Goal: Task Accomplishment & Management: Manage account settings

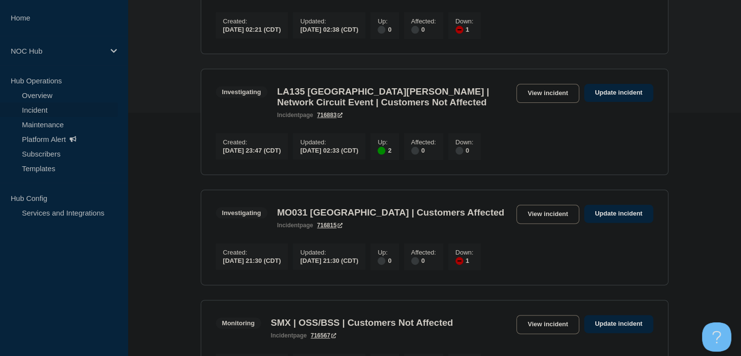
scroll to position [97, 0]
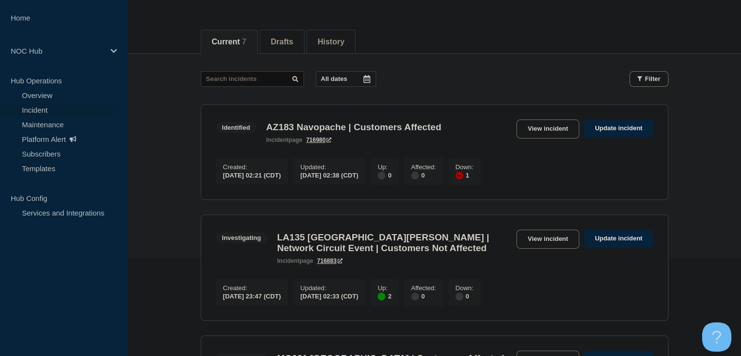
drag, startPoint x: 533, startPoint y: 127, endPoint x: 486, endPoint y: 158, distance: 55.8
click at [533, 127] on link "View incident" at bounding box center [548, 128] width 63 height 19
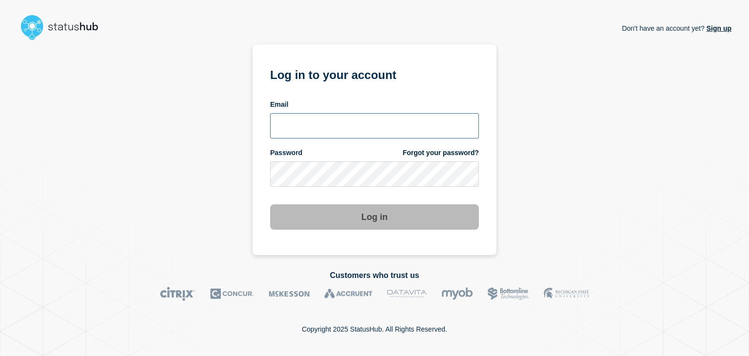
type input "amanda.mckeehan@conexon.us"
click at [368, 207] on button "Log in" at bounding box center [374, 216] width 209 height 25
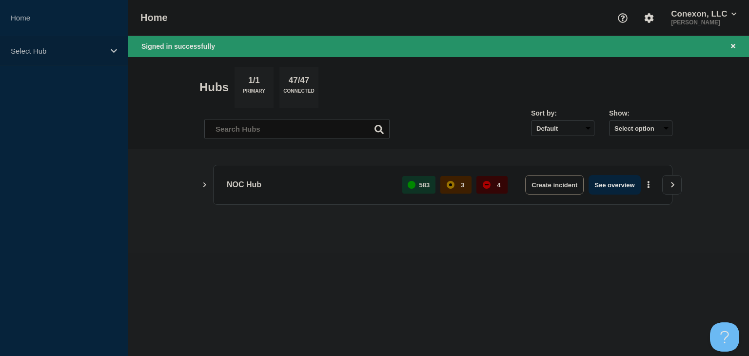
click at [43, 44] on div "Select Hub" at bounding box center [64, 51] width 128 height 30
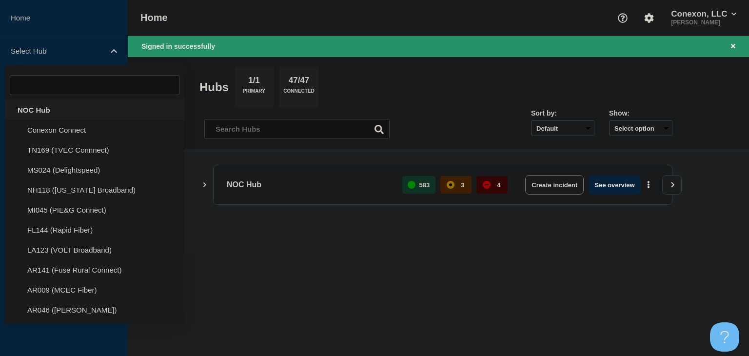
click at [48, 113] on div "NOC Hub" at bounding box center [94, 110] width 179 height 20
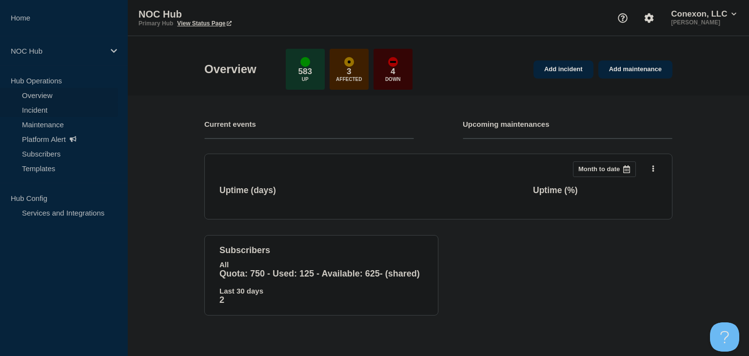
click at [39, 107] on link "Incident" at bounding box center [59, 109] width 118 height 15
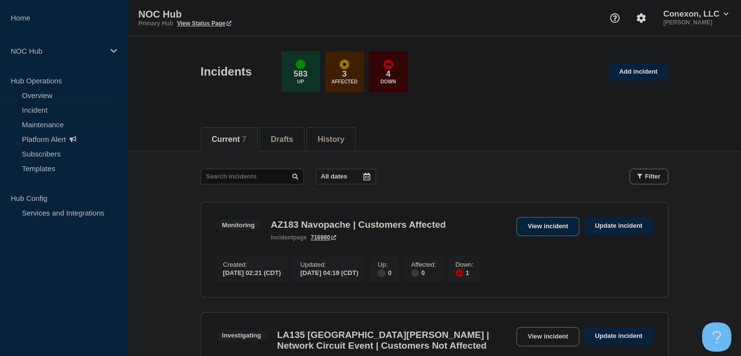
click at [527, 221] on link "View incident" at bounding box center [548, 226] width 63 height 19
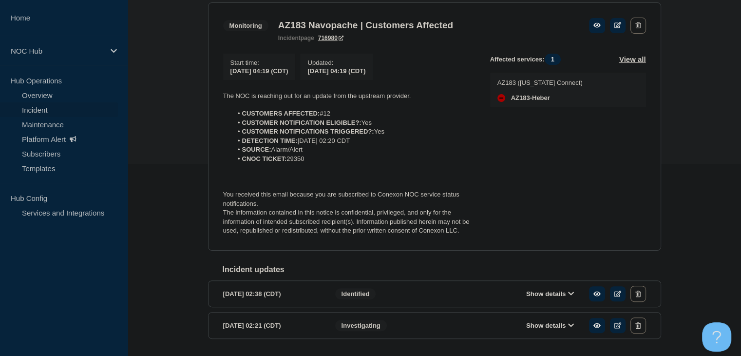
scroll to position [195, 0]
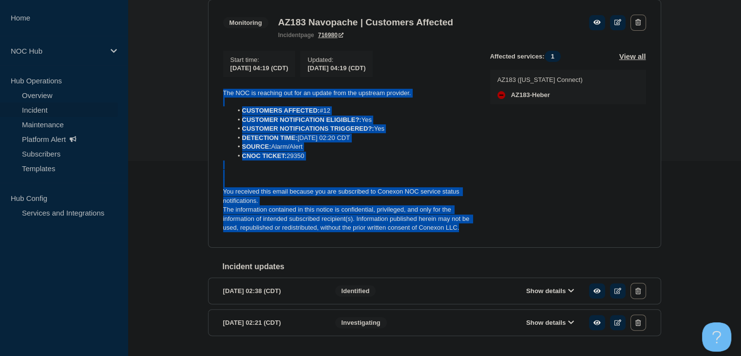
drag, startPoint x: 462, startPoint y: 237, endPoint x: 181, endPoint y: 94, distance: 315.6
click at [181, 94] on div "Back Back to Incidents Update incident Monitoring AZ183 Navopache | Customers A…" at bounding box center [435, 161] width 614 height 411
copy div "The NOC is reaching out for an update from the upstream provider. CUSTOMERS AFF…"
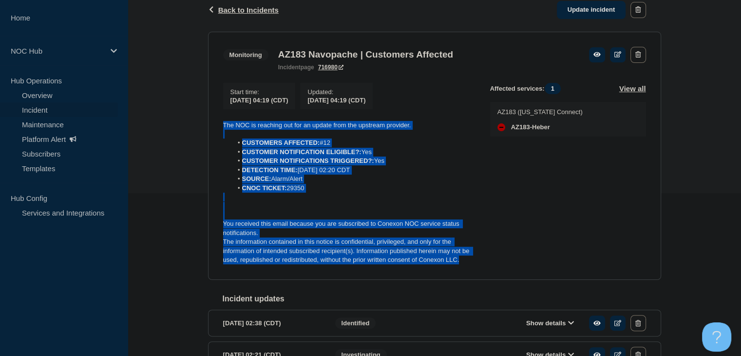
scroll to position [146, 0]
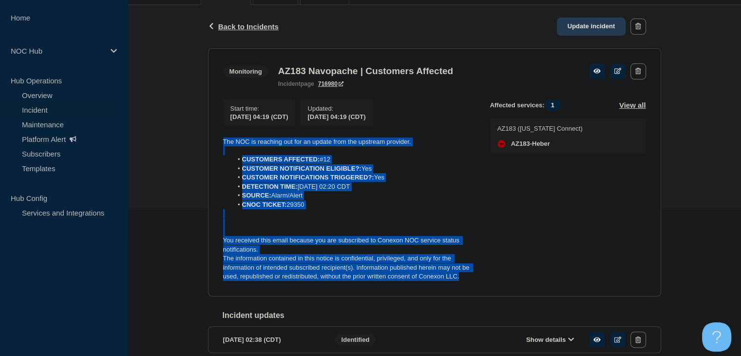
click at [575, 26] on link "Update incident" at bounding box center [591, 27] width 69 height 18
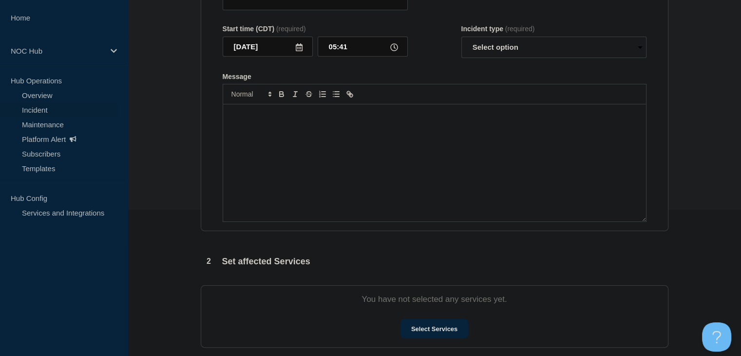
type input "AZ183 Navopache | Customers Affected"
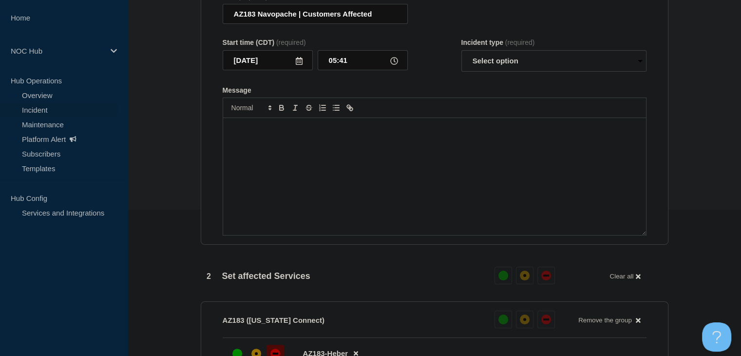
click at [267, 183] on div "Message" at bounding box center [434, 176] width 423 height 117
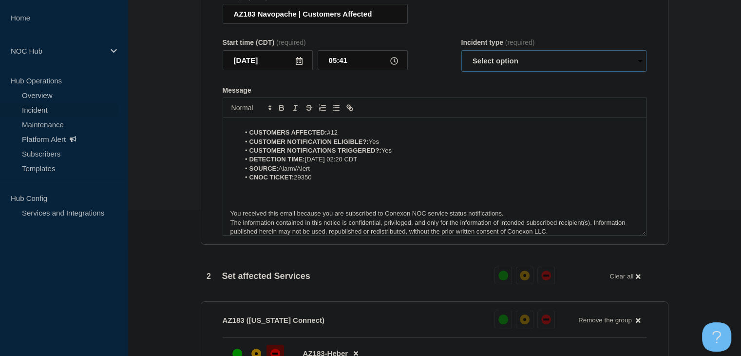
click at [517, 68] on select "Select option Investigating Identified Monitoring Resolved" at bounding box center [554, 60] width 185 height 21
select select "monitoring"
click at [462, 56] on select "Select option Investigating Identified Monitoring Resolved" at bounding box center [554, 60] width 185 height 21
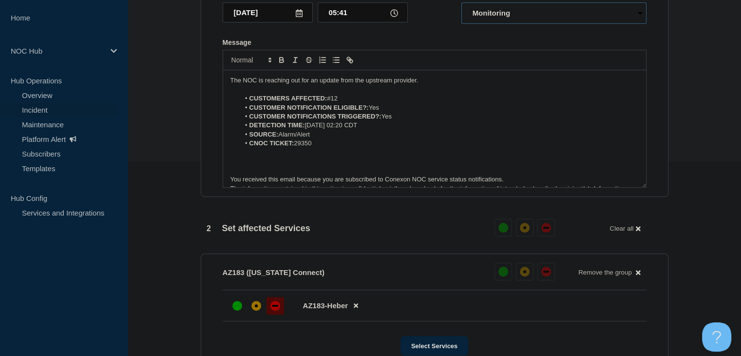
scroll to position [146, 0]
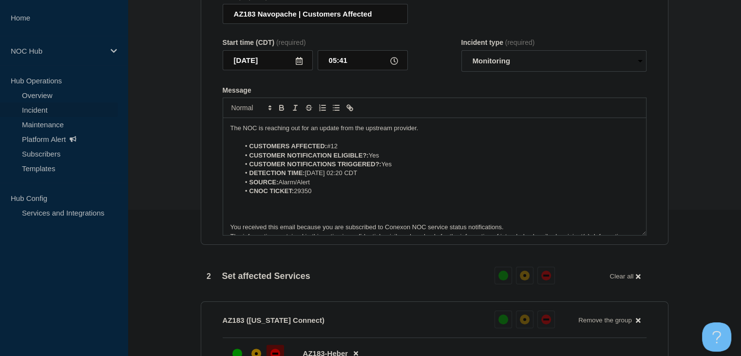
click at [276, 133] on p "The NOC is reaching out for an update from the upstream provider." at bounding box center [435, 128] width 408 height 9
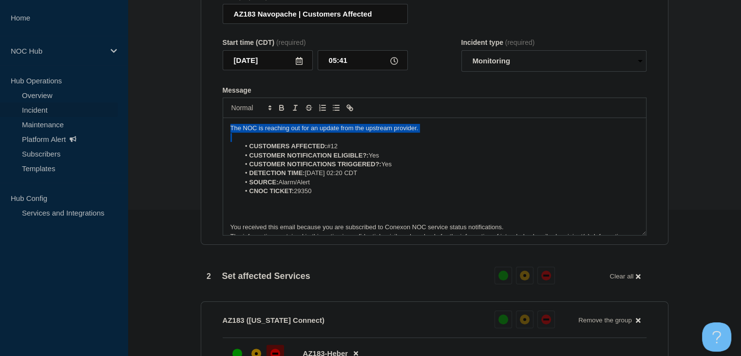
click at [276, 133] on p "The NOC is reaching out for an update from the upstream provider." at bounding box center [435, 128] width 408 height 9
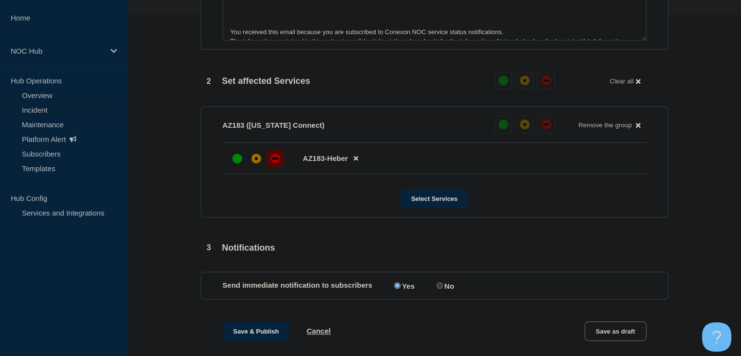
scroll to position [487, 0]
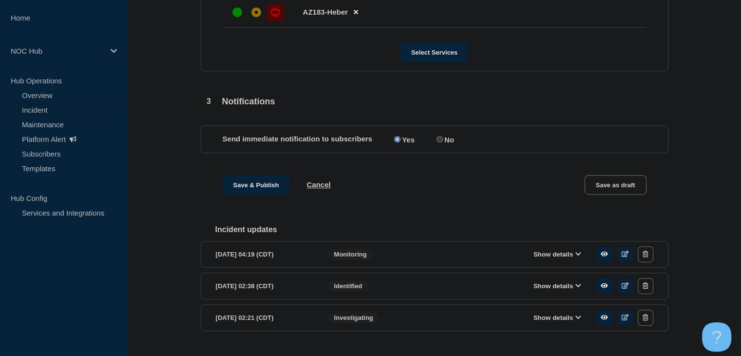
click at [570, 258] on button "Show details" at bounding box center [558, 254] width 54 height 8
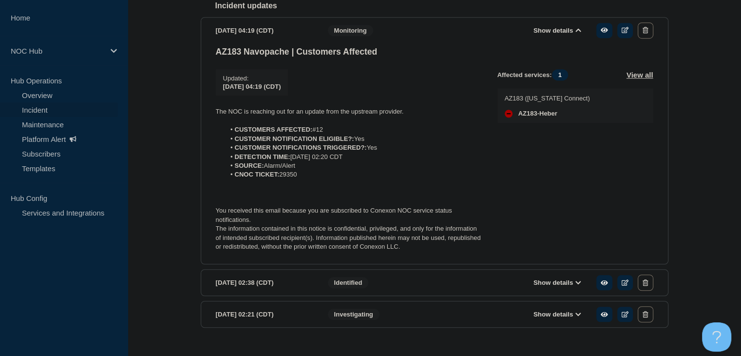
scroll to position [739, 0]
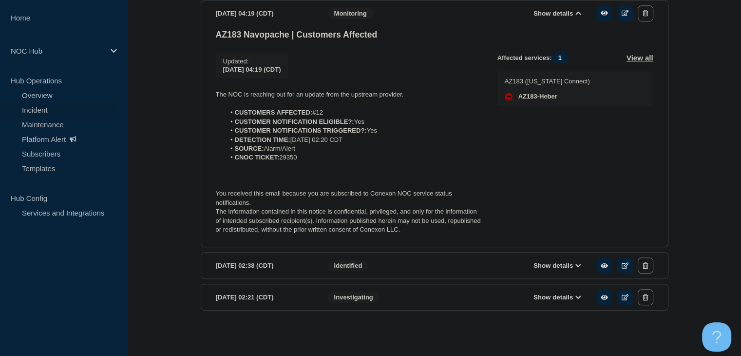
click at [557, 267] on button "Show details" at bounding box center [558, 265] width 54 height 8
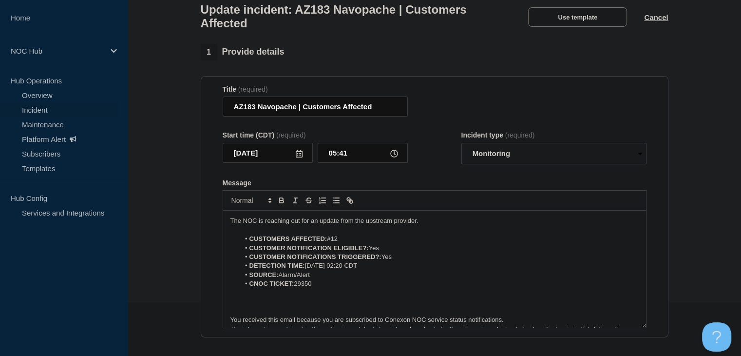
scroll to position [146, 0]
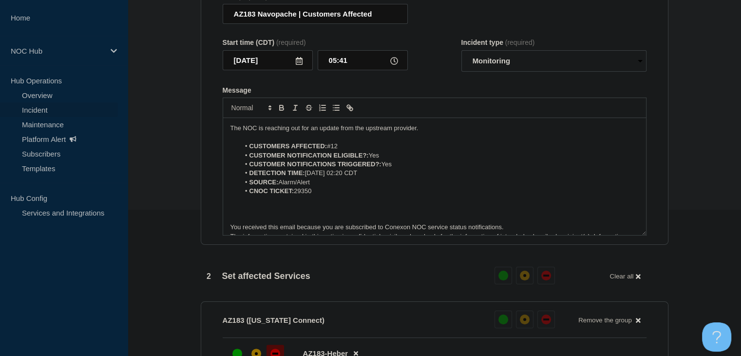
click at [390, 133] on p "The NOC is reaching out for an update from the upstream provider." at bounding box center [435, 128] width 408 height 9
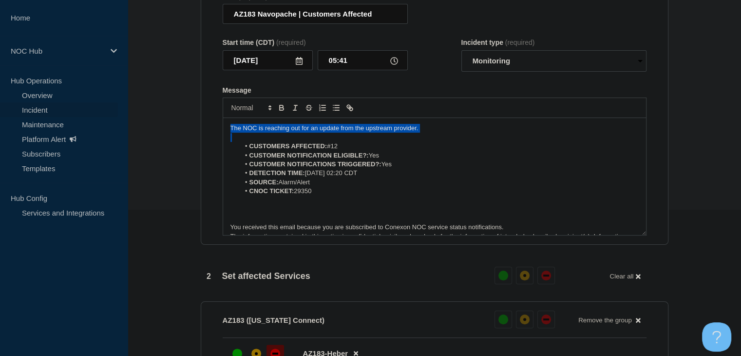
click at [390, 133] on p "The NOC is reaching out for an update from the upstream provider." at bounding box center [435, 128] width 408 height 9
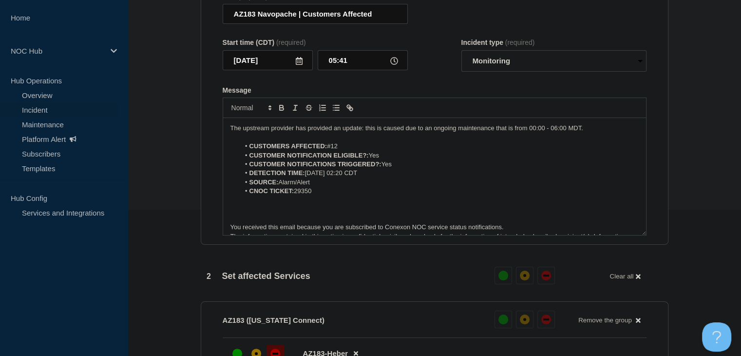
click at [595, 133] on p "The upstream provider has provided an update: this is caused due to an ongoing …" at bounding box center [435, 128] width 408 height 9
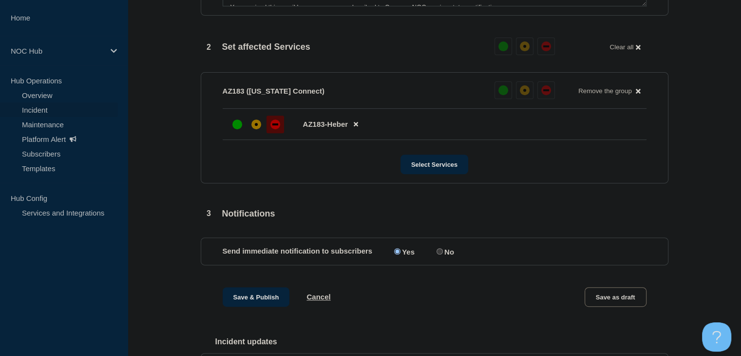
scroll to position [585, 0]
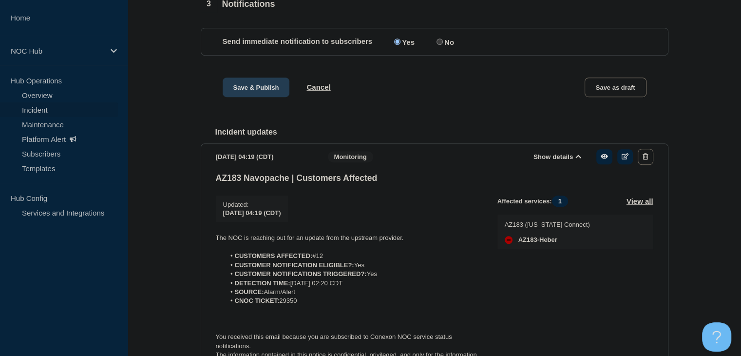
click at [248, 94] on button "Save & Publish" at bounding box center [256, 86] width 67 height 19
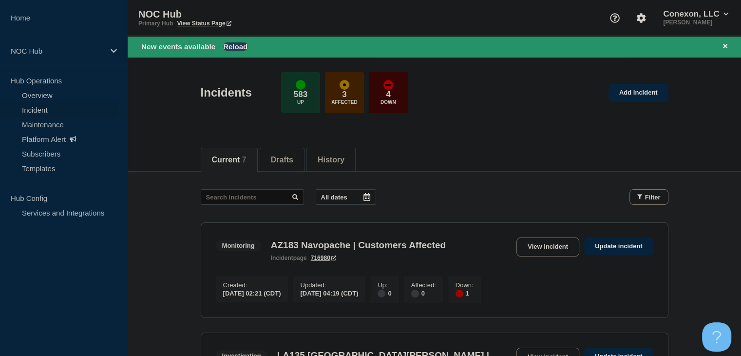
click at [242, 49] on button "Reload" at bounding box center [235, 46] width 24 height 8
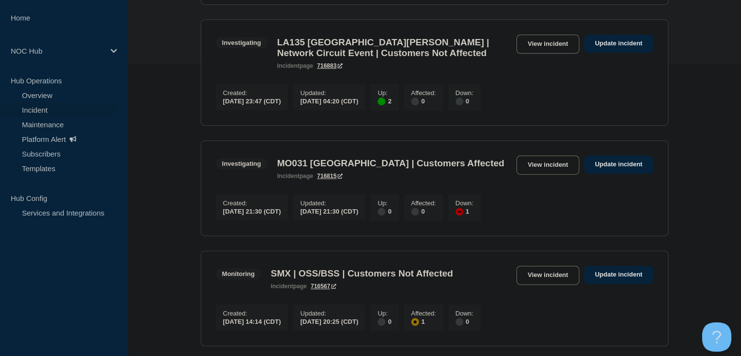
scroll to position [146, 0]
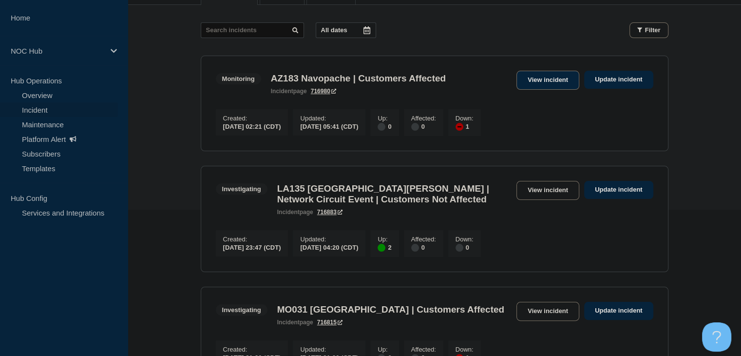
click at [536, 75] on link "View incident" at bounding box center [548, 80] width 63 height 19
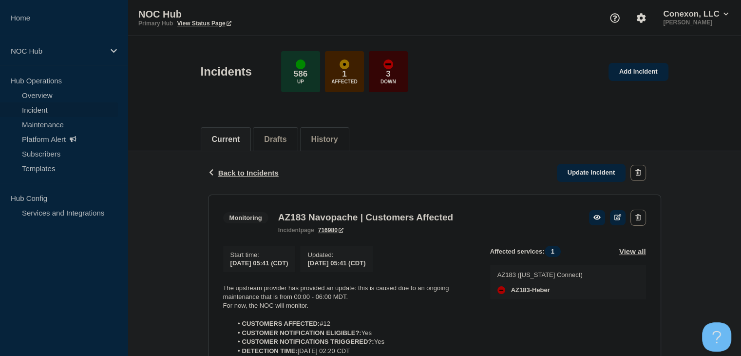
scroll to position [146, 0]
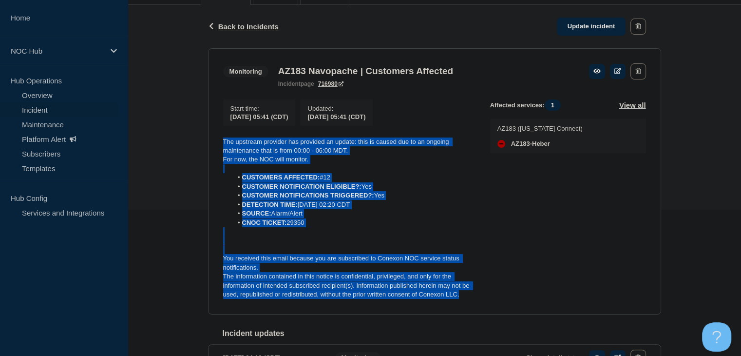
drag, startPoint x: 370, startPoint y: 271, endPoint x: 210, endPoint y: 143, distance: 205.2
click at [210, 143] on section "Monitoring AZ183 Navopache | Customers Affected incident page 716980 Start time…" at bounding box center [434, 181] width 453 height 266
copy div "The upstream provider has provided an update: this is caused due to an ongoing …"
click at [590, 29] on link "Update incident" at bounding box center [591, 27] width 69 height 18
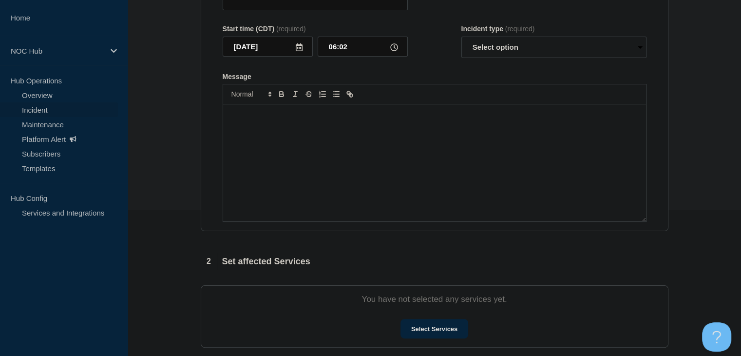
type input "AZ183 Navopache | Customers Affected"
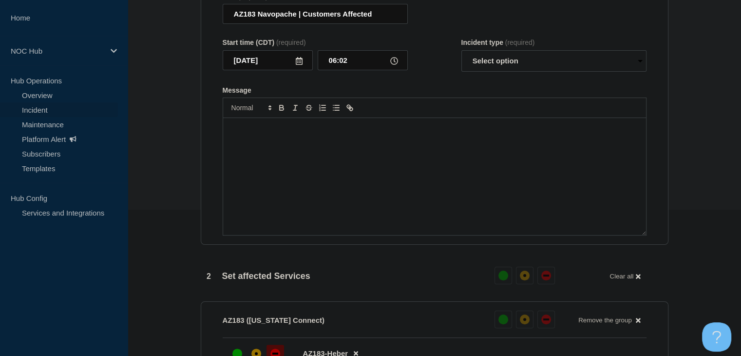
scroll to position [439, 0]
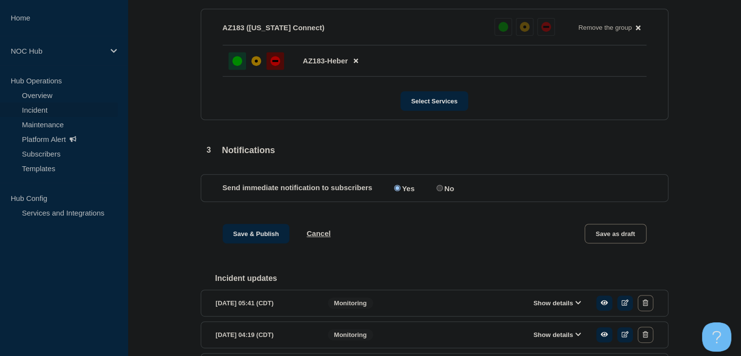
click at [235, 66] on div "up" at bounding box center [237, 61] width 10 height 10
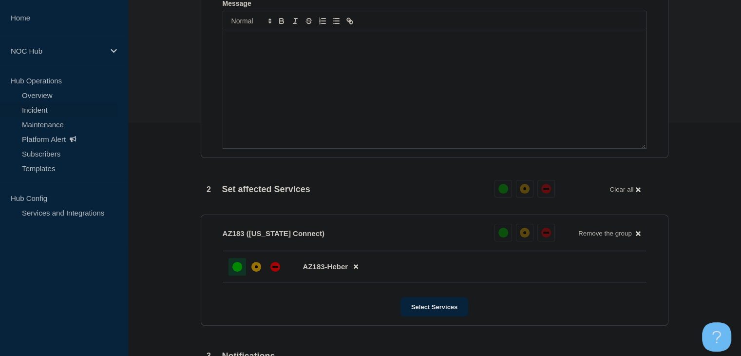
scroll to position [146, 0]
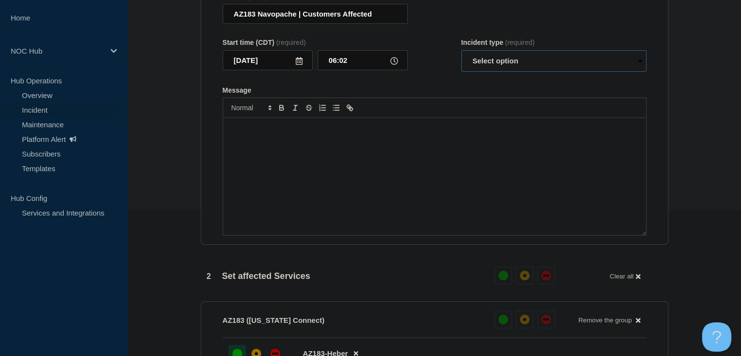
click at [501, 72] on select "Select option Investigating Identified Monitoring Resolved" at bounding box center [554, 60] width 185 height 21
click at [462, 56] on select "Select option Investigating Identified Monitoring Resolved" at bounding box center [554, 60] width 185 height 21
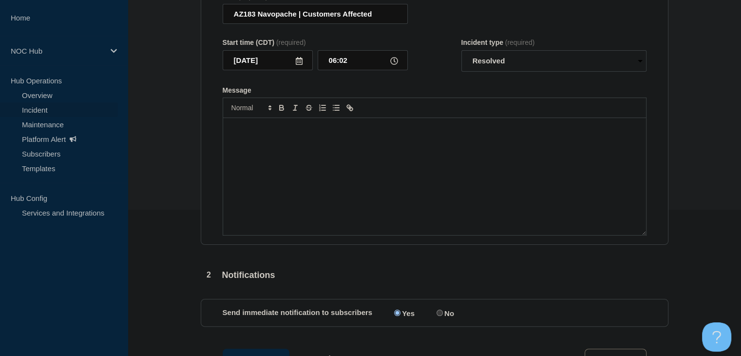
click at [470, 188] on div "Message" at bounding box center [434, 176] width 423 height 117
click at [491, 68] on select "Select option Investigating Identified Monitoring Resolved" at bounding box center [554, 60] width 185 height 21
select select "monitoring"
click at [462, 56] on select "Select option Investigating Identified Monitoring Resolved" at bounding box center [554, 60] width 185 height 21
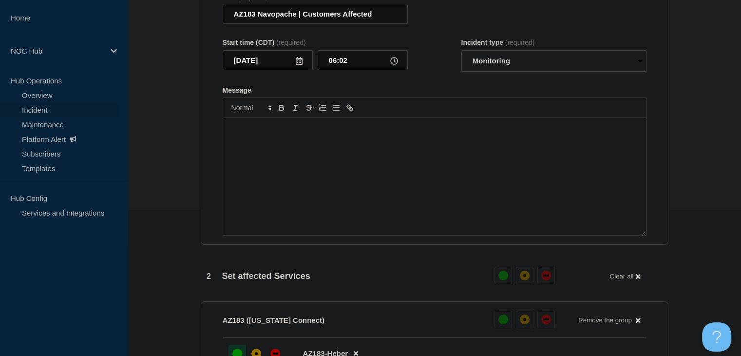
click at [455, 176] on div "Message" at bounding box center [434, 176] width 423 height 117
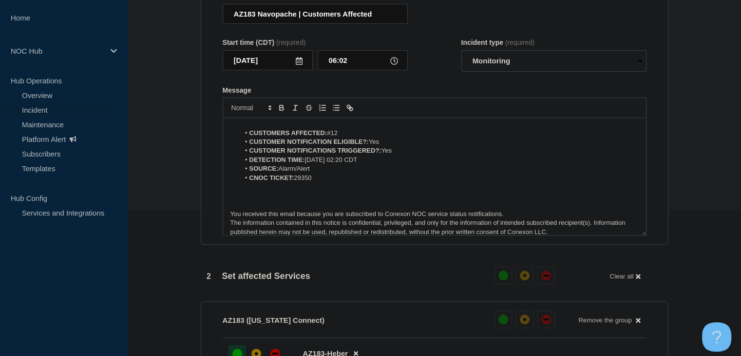
scroll to position [0, 0]
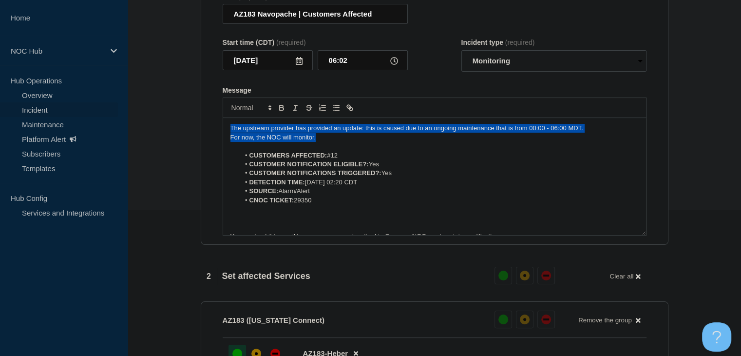
drag, startPoint x: 326, startPoint y: 141, endPoint x: 121, endPoint y: 129, distance: 205.0
click at [121, 129] on div "Home NOC Hub Hub Operations Overview Incident Maintenance Platform Alert Subscr…" at bounding box center [370, 301] width 741 height 895
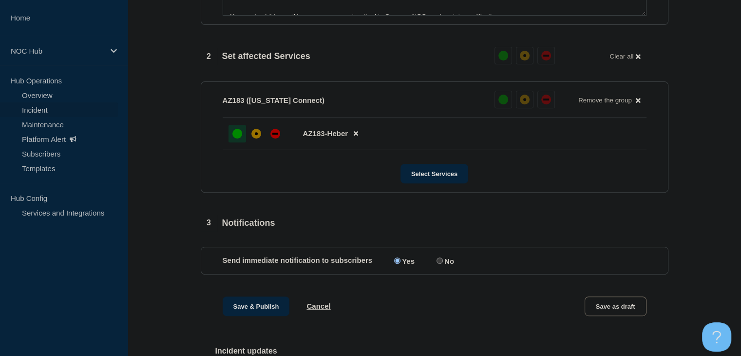
scroll to position [548, 0]
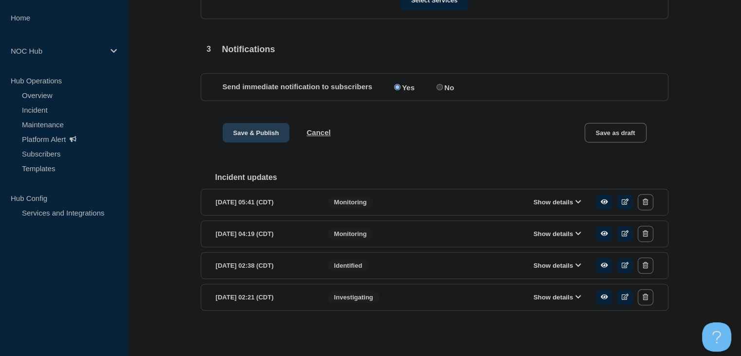
click at [251, 129] on button "Save & Publish" at bounding box center [256, 132] width 67 height 19
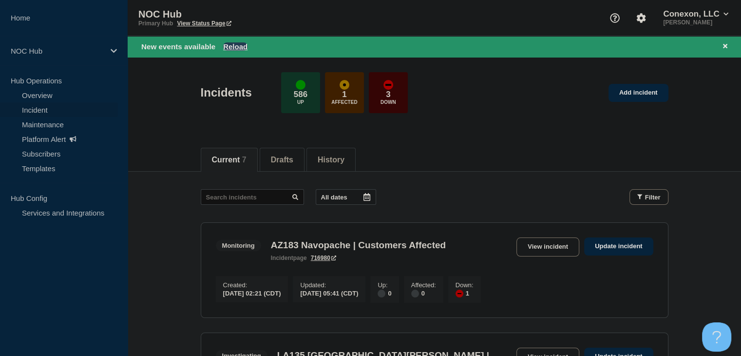
click at [236, 49] on button "Reload" at bounding box center [235, 46] width 24 height 8
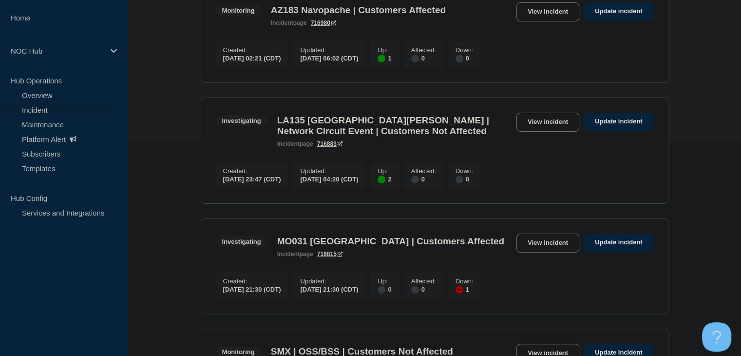
scroll to position [146, 0]
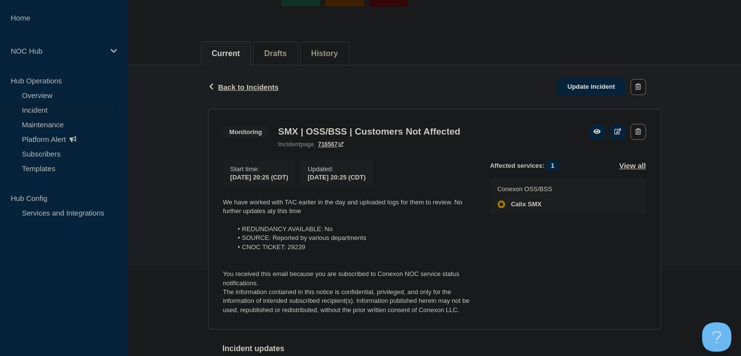
scroll to position [146, 0]
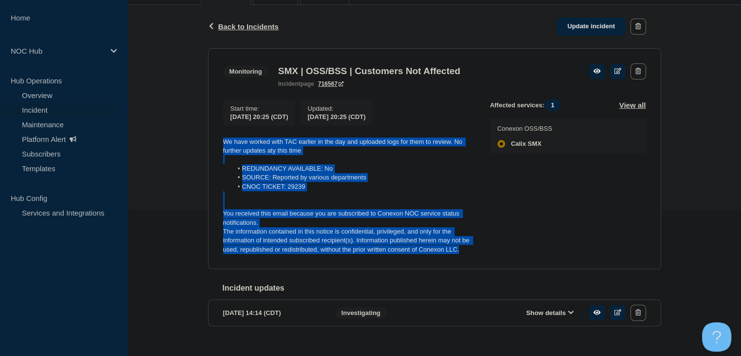
drag, startPoint x: 468, startPoint y: 251, endPoint x: 218, endPoint y: 146, distance: 271.0
click at [218, 146] on section "Monitoring SMX | OSS/BSS | Customers Not Affected incident page 716567 Start ti…" at bounding box center [434, 158] width 453 height 221
copy div "We have worked with TAC earlier in the day and uploaded logs for them to review…"
drag, startPoint x: 602, startPoint y: 31, endPoint x: 578, endPoint y: 54, distance: 33.4
click at [602, 31] on link "Update incident" at bounding box center [591, 27] width 69 height 18
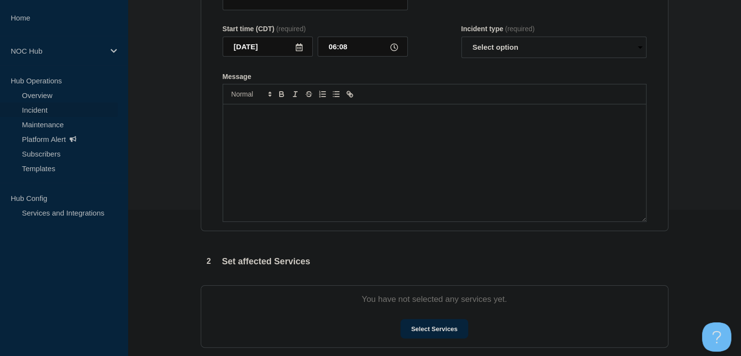
click at [357, 197] on div "Message" at bounding box center [434, 162] width 423 height 117
type input "SMX | OSS/BSS | Customers Not Affected"
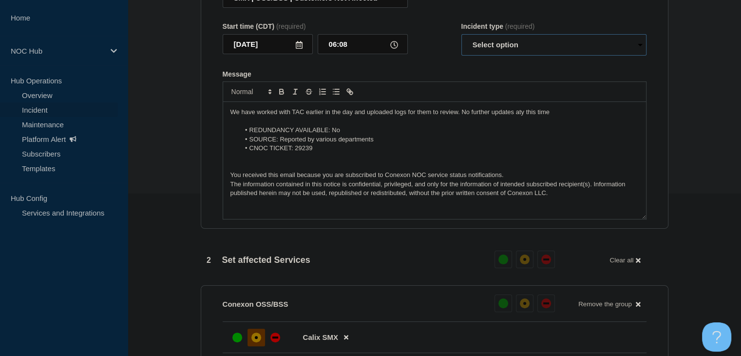
click at [484, 55] on select "Select option Investigating Identified Monitoring Resolved" at bounding box center [554, 44] width 185 height 21
select select "monitoring"
click at [462, 39] on select "Select option Investigating Identified Monitoring Resolved" at bounding box center [554, 44] width 185 height 21
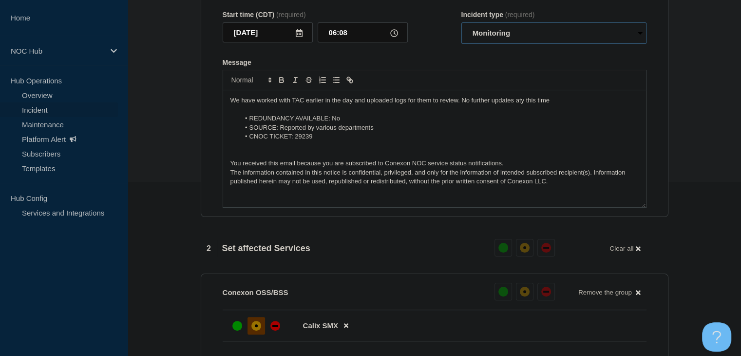
scroll to position [114, 0]
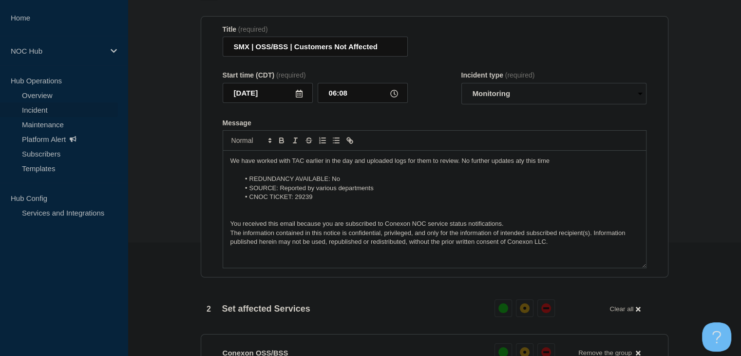
click at [277, 165] on p "We have worked with TAC earlier in the day and uploaded logs for them to review…" at bounding box center [435, 160] width 408 height 9
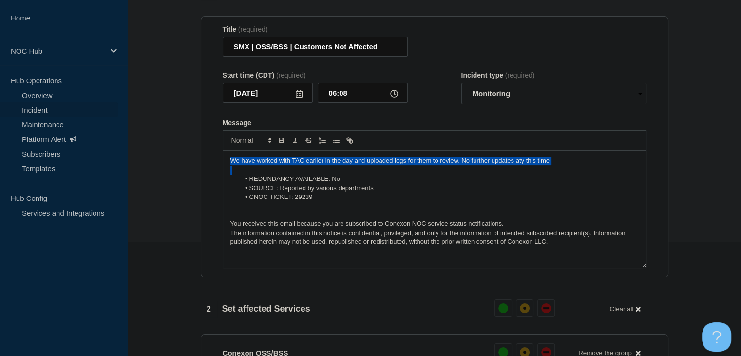
click at [277, 165] on p "We have worked with TAC earlier in the day and uploaded logs for them to review…" at bounding box center [435, 160] width 408 height 9
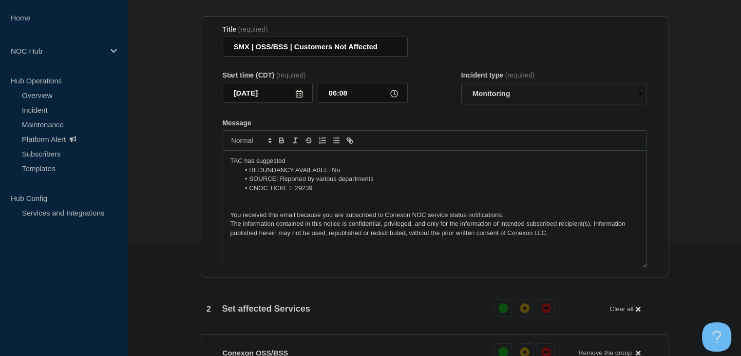
click at [296, 163] on p "TAC has suggested" at bounding box center [435, 160] width 408 height 9
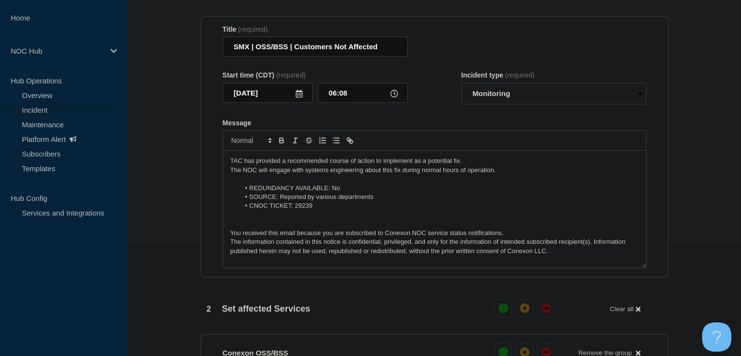
click at [483, 165] on p "TAC has provided a recommended course of action to implement as a potential fix." at bounding box center [435, 160] width 408 height 9
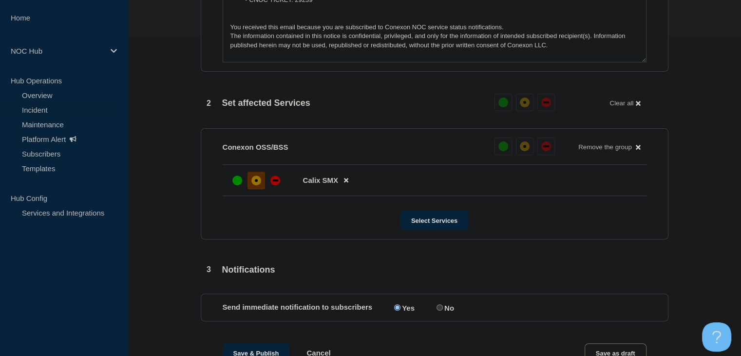
scroll to position [406, 0]
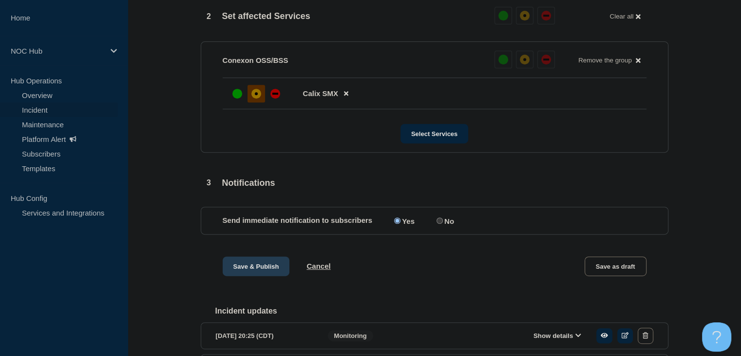
click at [265, 271] on button "Save & Publish" at bounding box center [256, 265] width 67 height 19
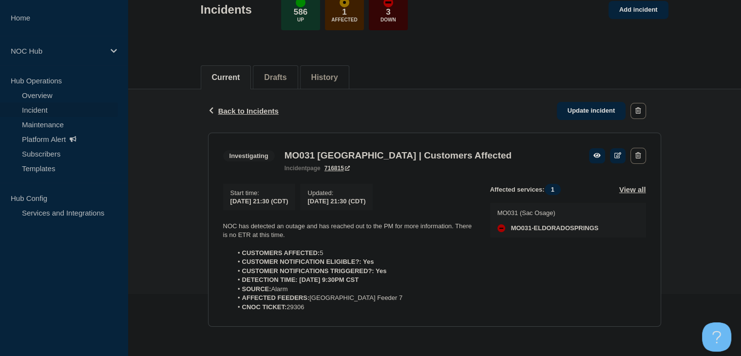
scroll to position [66, 0]
click at [597, 108] on link "Update incident" at bounding box center [591, 111] width 69 height 18
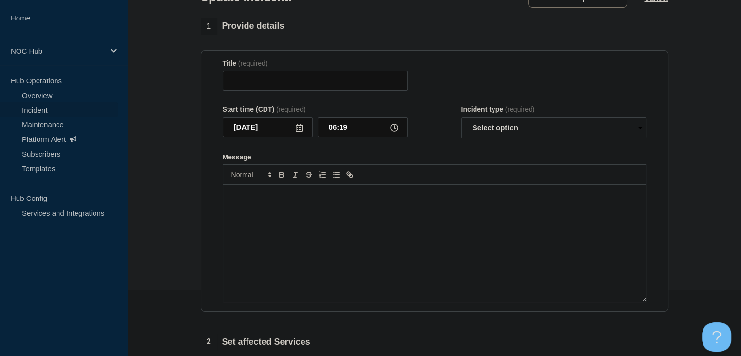
type input "MO031 El Dorado Springs | Customers Affected"
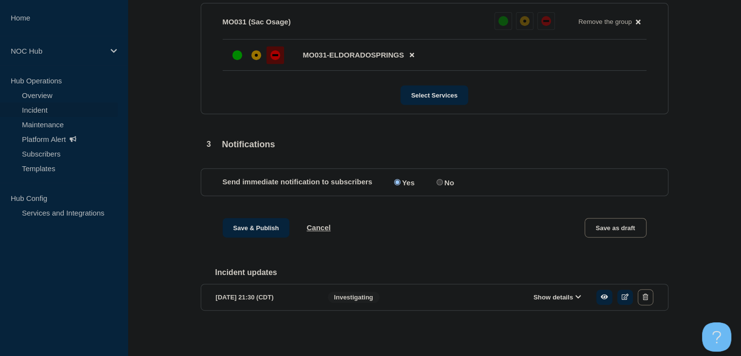
click at [541, 293] on button "Show details" at bounding box center [558, 297] width 54 height 8
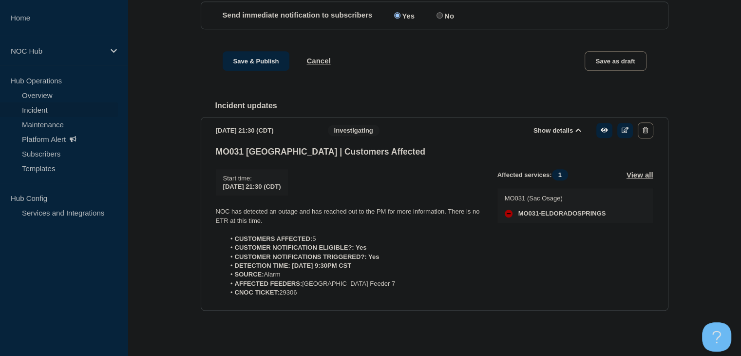
scroll to position [622, 0]
drag, startPoint x: 389, startPoint y: 301, endPoint x: 171, endPoint y: 204, distance: 239.1
copy div "NOC has detected an outage and has reached out to the PM for more information. …"
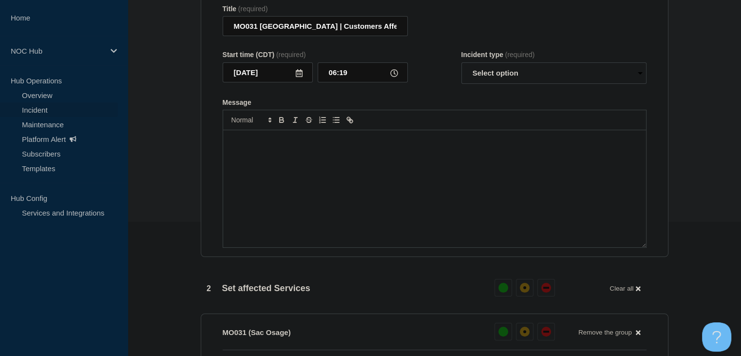
scroll to position [86, 0]
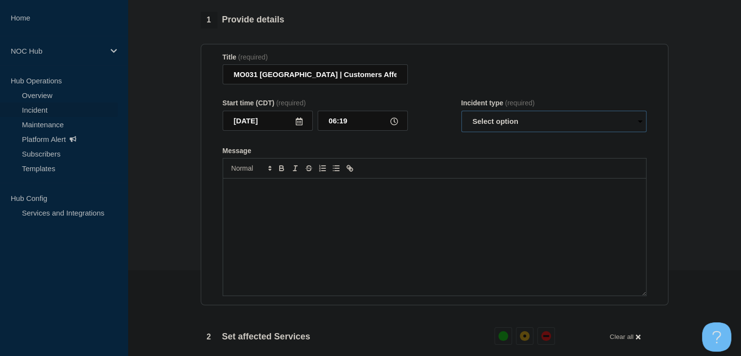
click at [483, 121] on select "Select option Investigating Identified Monitoring Resolved" at bounding box center [554, 121] width 185 height 21
select select "resolved"
click at [462, 116] on select "Select option Investigating Identified Monitoring Resolved" at bounding box center [554, 121] width 185 height 21
click at [431, 212] on div "Message" at bounding box center [434, 236] width 423 height 117
paste div "Message"
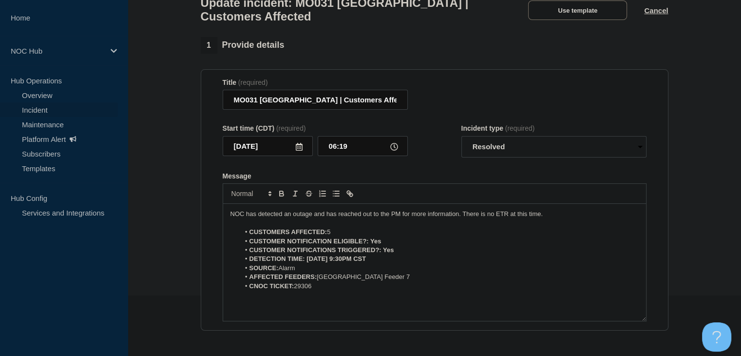
scroll to position [37, 0]
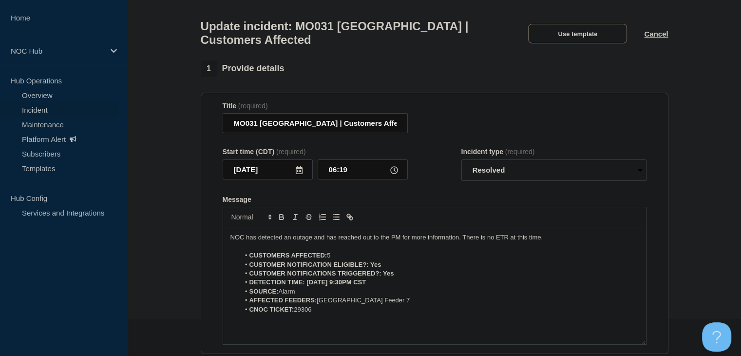
click at [361, 242] on p "NOC has detected an outage and has reached out to the PM for more information. …" at bounding box center [435, 237] width 408 height 9
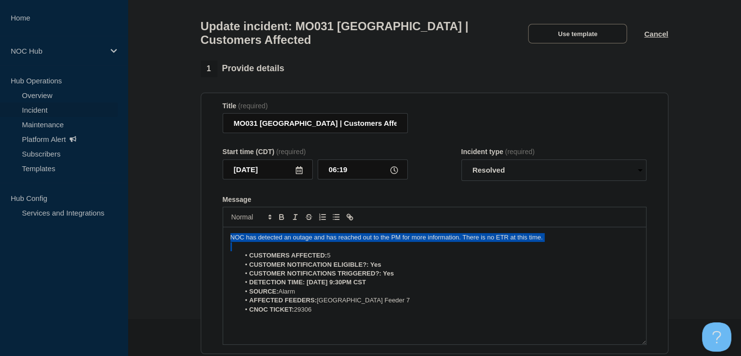
click at [361, 242] on p "NOC has detected an outage and has reached out to the PM for more information. …" at bounding box center [435, 237] width 408 height 9
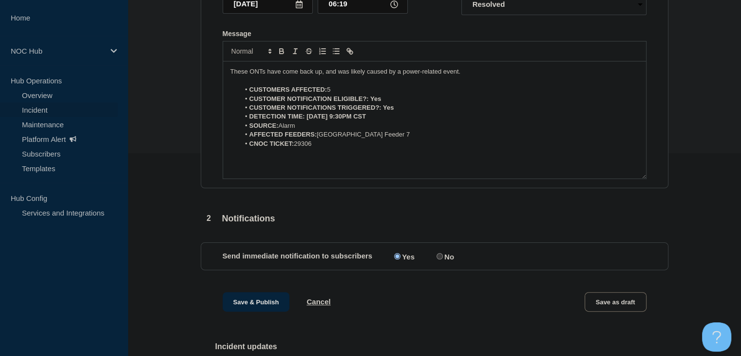
scroll to position [378, 0]
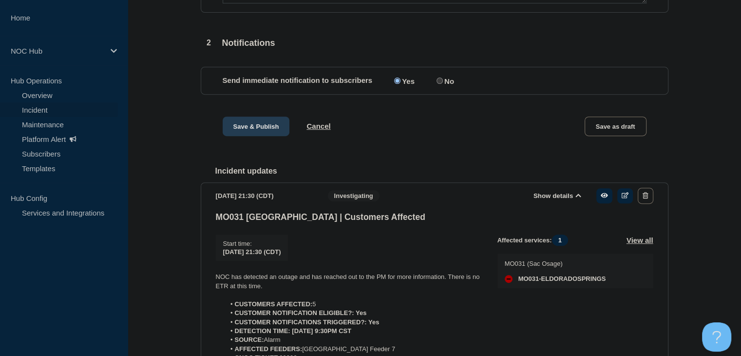
click at [259, 133] on button "Save & Publish" at bounding box center [256, 125] width 67 height 19
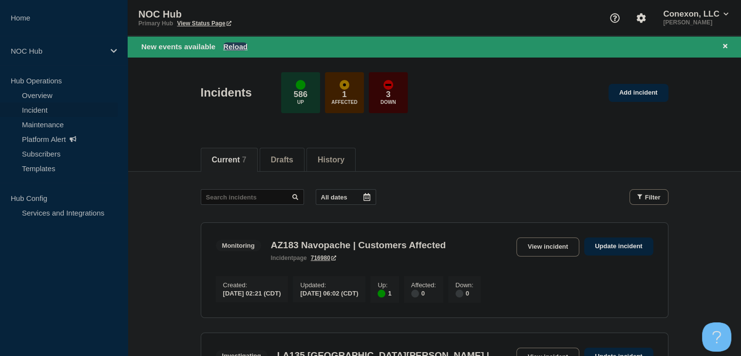
click at [233, 48] on button "Reload" at bounding box center [235, 46] width 24 height 8
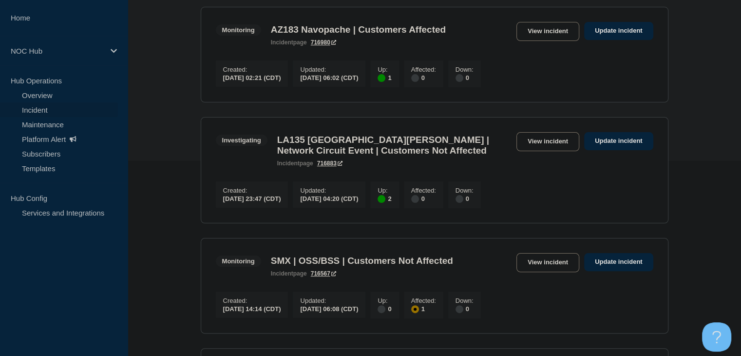
scroll to position [195, 0]
click at [537, 143] on link "View incident" at bounding box center [548, 141] width 63 height 19
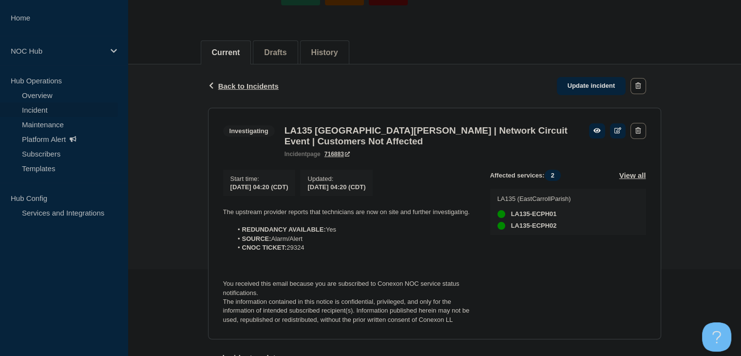
scroll to position [146, 0]
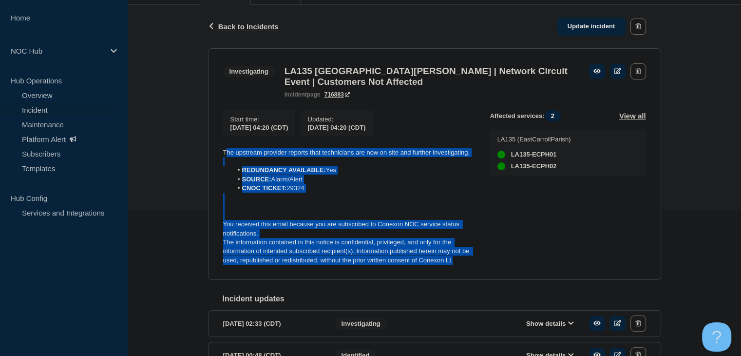
drag, startPoint x: 461, startPoint y: 268, endPoint x: 224, endPoint y: 156, distance: 261.4
click at [224, 156] on div "The upstream provider reports that technicians are now on site and further inve…" at bounding box center [348, 206] width 251 height 117
copy div "The upstream provider reports that technicians are now on site and further inve…"
click at [564, 32] on link "Update incident" at bounding box center [591, 27] width 69 height 18
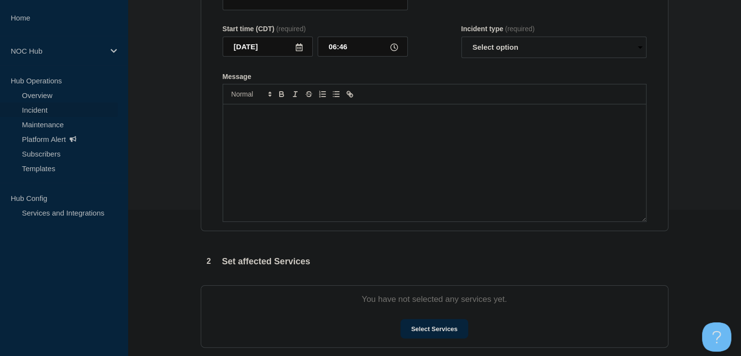
type input "LA135 East Carroll Parish | Network Circuit Event | Customers Not Affected"
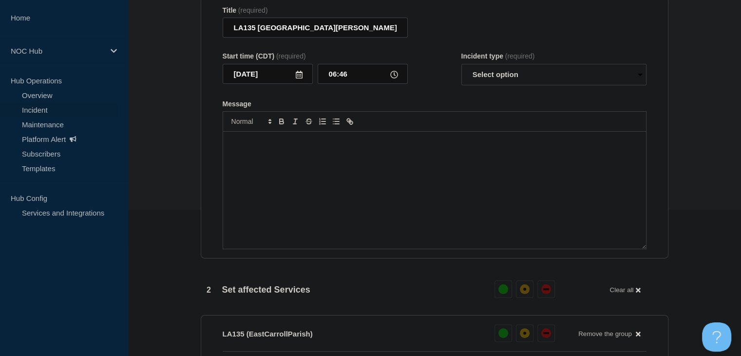
click at [373, 183] on div "Message" at bounding box center [434, 190] width 423 height 117
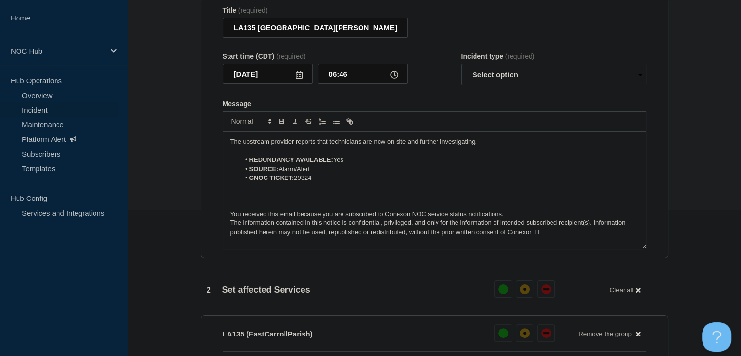
click at [503, 54] on div "Incident type (required) Select option Investigating Identified Monitoring Reso…" at bounding box center [554, 68] width 185 height 33
click at [500, 69] on select "Select option Investigating Identified Monitoring Resolved" at bounding box center [554, 74] width 185 height 21
select select "monitoring"
click at [462, 64] on select "Select option Investigating Identified Monitoring Resolved" at bounding box center [554, 74] width 185 height 21
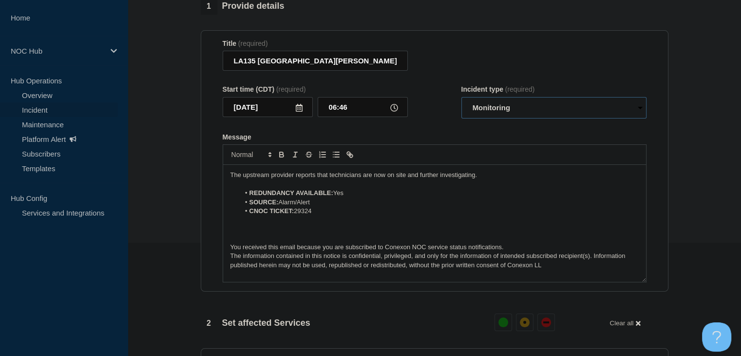
scroll to position [97, 0]
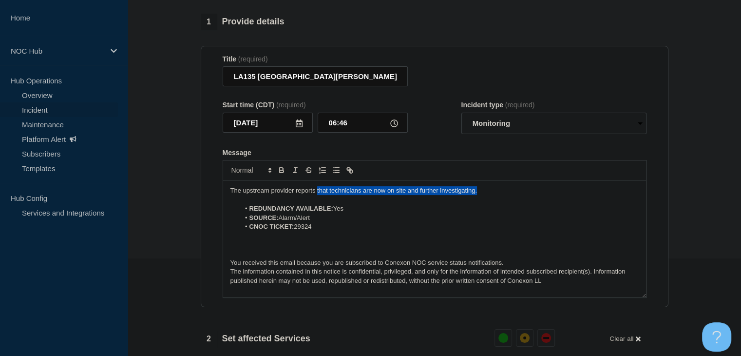
drag, startPoint x: 490, startPoint y: 182, endPoint x: 317, endPoint y: 182, distance: 173.0
click at [317, 186] on p "The upstream provider reports that technicians are now on site and further inve…" at bounding box center [435, 190] width 408 height 9
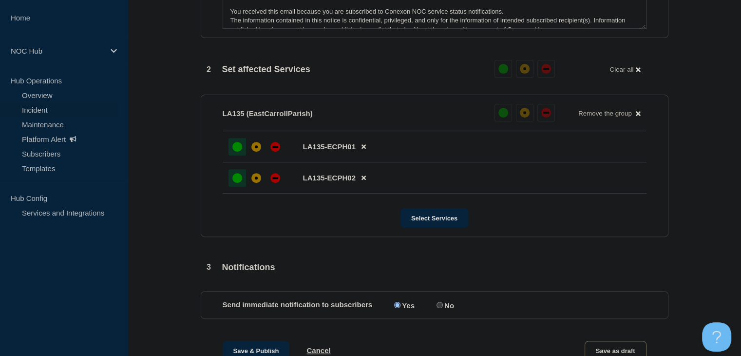
scroll to position [390, 0]
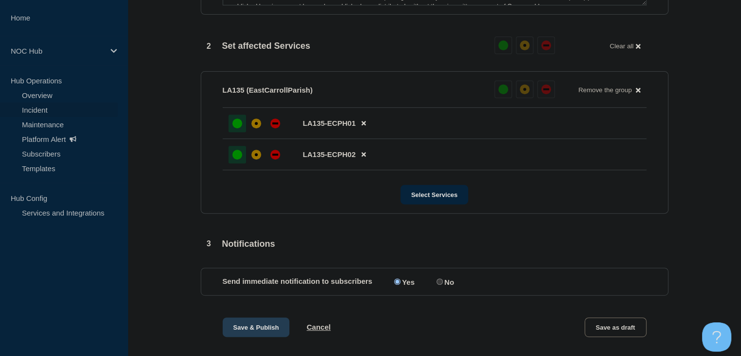
click at [251, 324] on button "Save & Publish" at bounding box center [256, 326] width 67 height 19
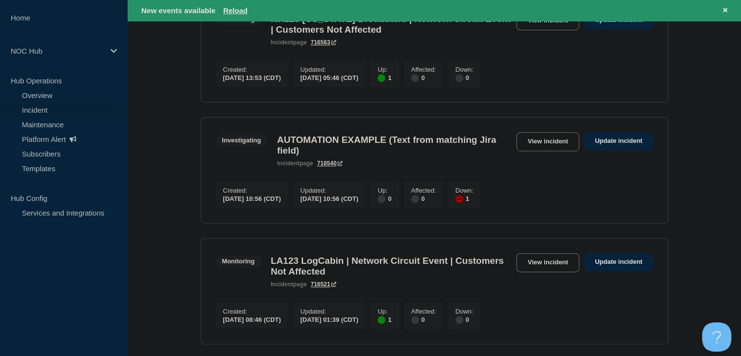
scroll to position [536, 0]
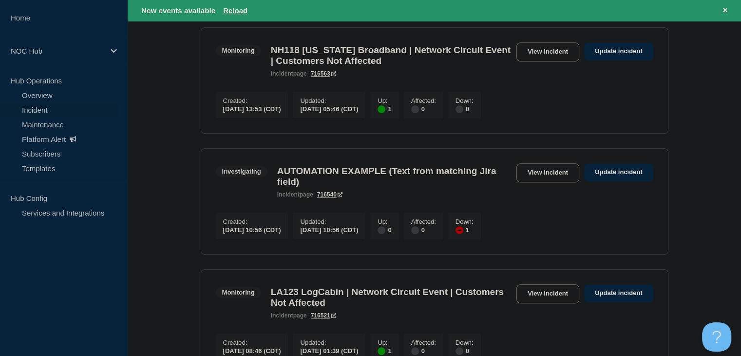
click at [541, 52] on section "Monitoring NH118 New Hampshire Broadband | Network Circuit Event | Customers No…" at bounding box center [435, 80] width 468 height 106
click at [540, 61] on link "View incident" at bounding box center [548, 51] width 63 height 19
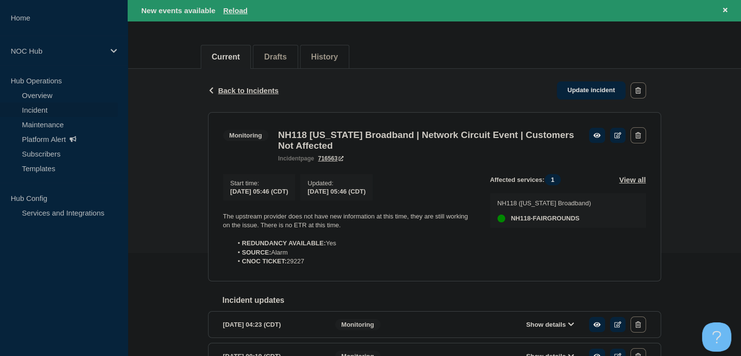
scroll to position [97, 0]
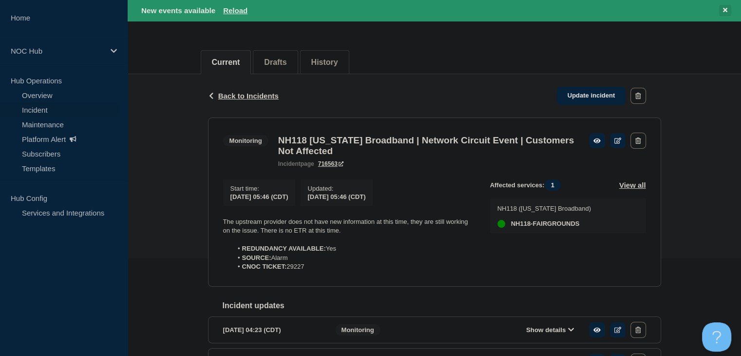
click at [724, 10] on icon at bounding box center [725, 10] width 4 height 4
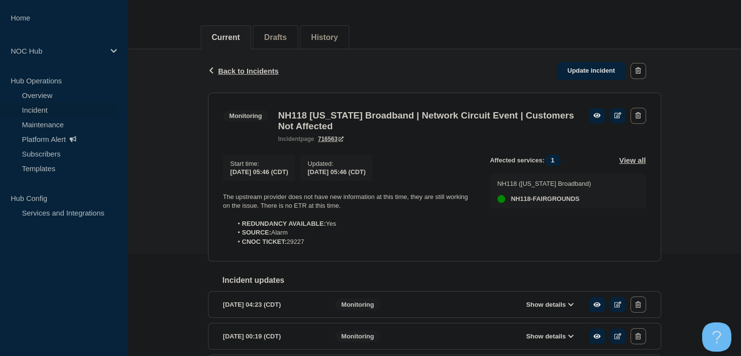
scroll to position [125, 0]
